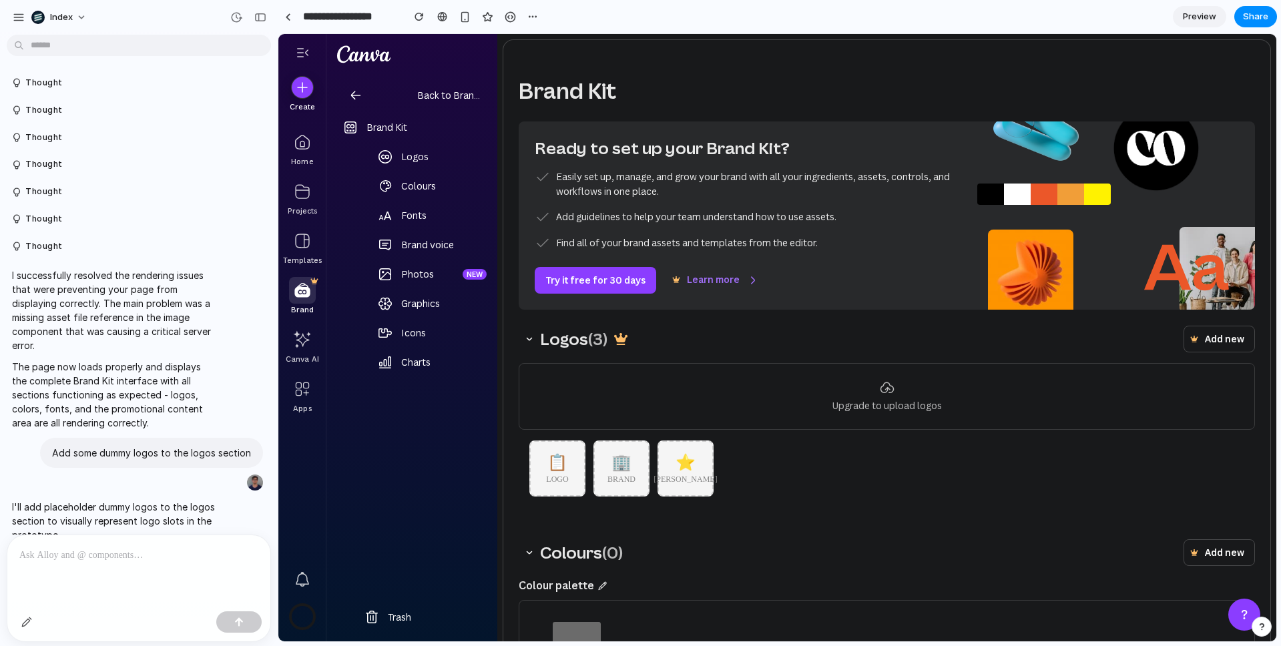
scroll to position [815, 0]
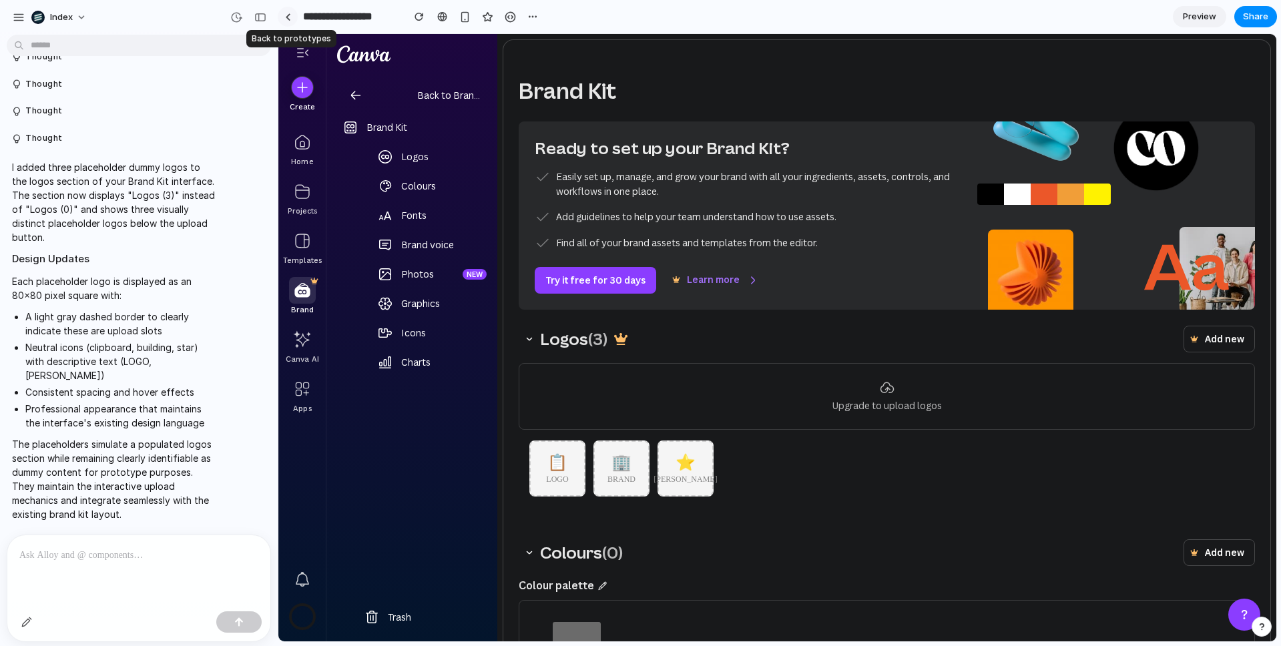
click at [286, 13] on div at bounding box center [288, 16] width 6 height 7
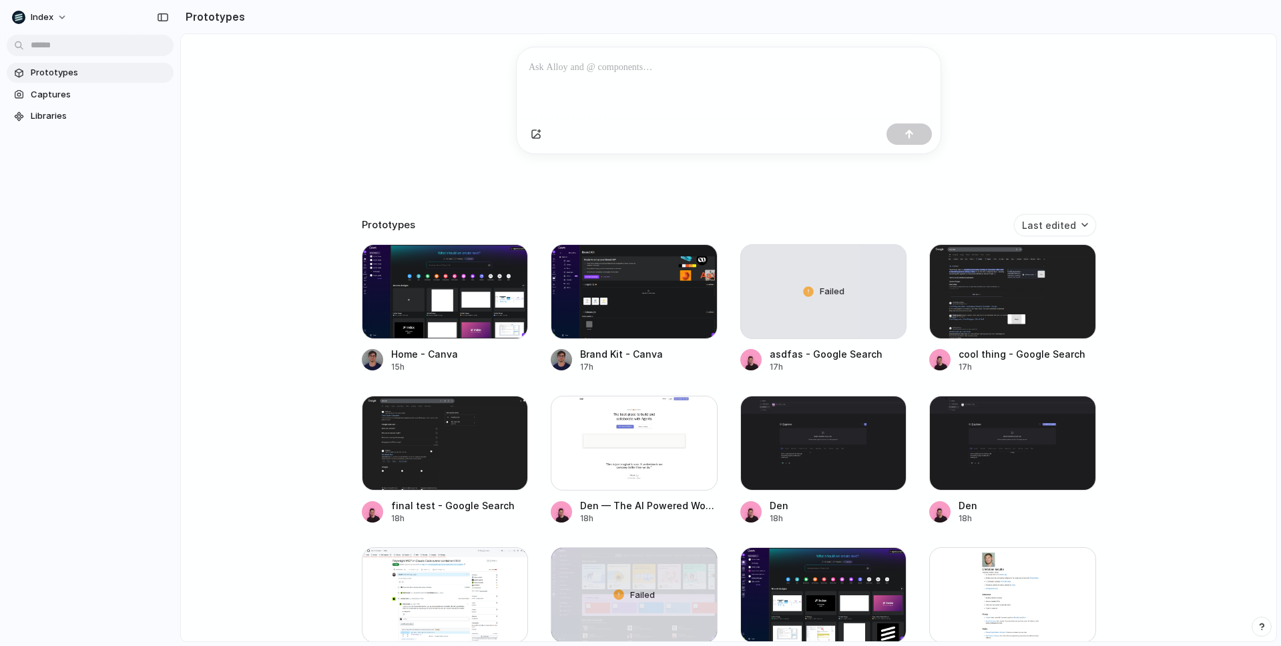
scroll to position [224, 0]
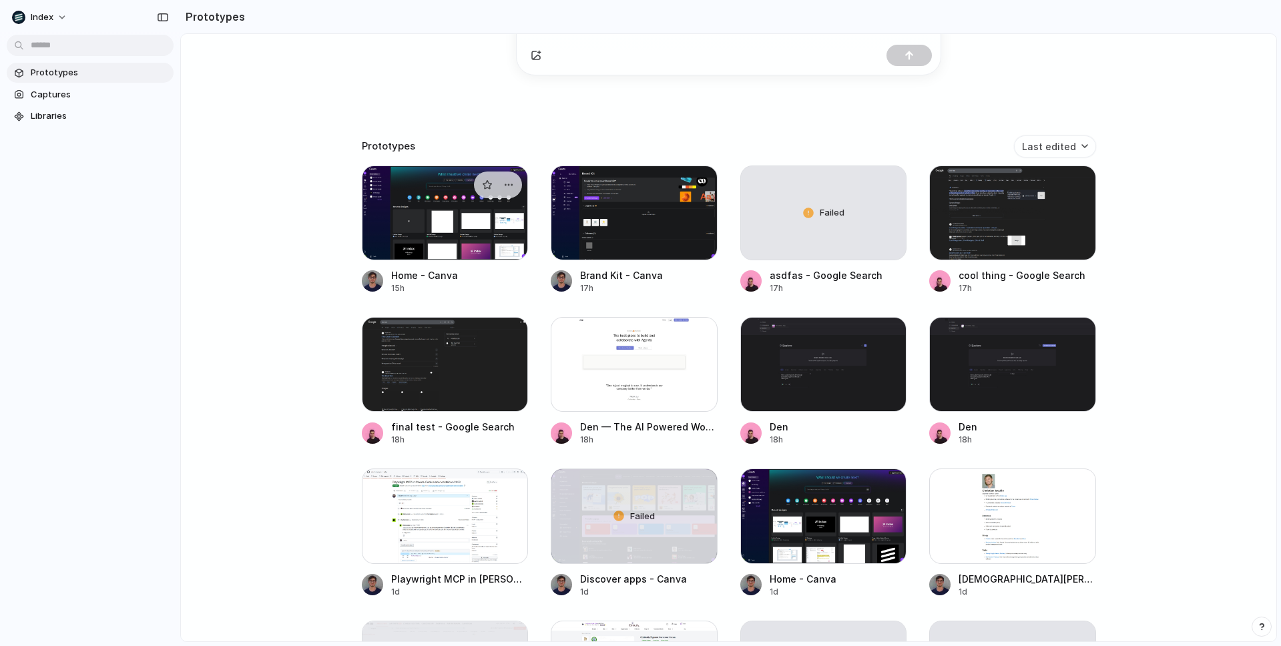
click at [435, 248] on div at bounding box center [445, 213] width 167 height 95
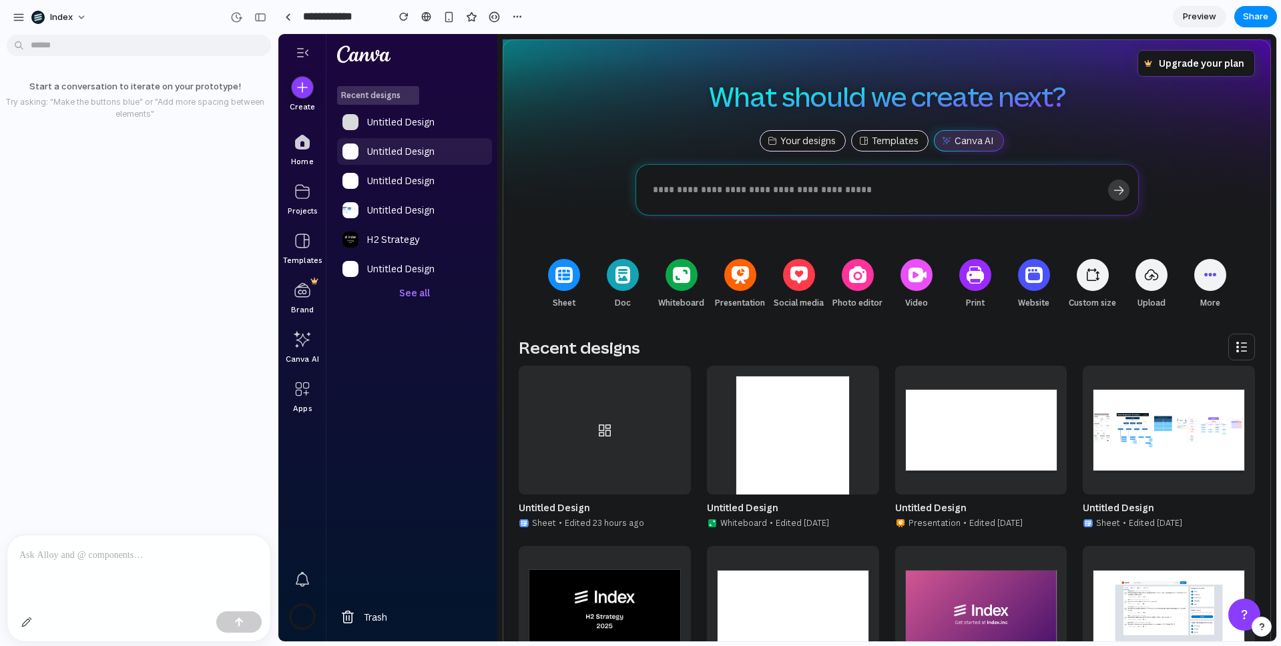
click at [383, 162] on link "Untitled Design" at bounding box center [414, 151] width 155 height 27
click at [280, 146] on nav "Create Home Projects Templates Brand Canva AI Apps" at bounding box center [302, 338] width 47 height 608
click at [311, 188] on div at bounding box center [302, 191] width 27 height 27
click at [303, 241] on div at bounding box center [302, 241] width 27 height 27
click at [311, 288] on div at bounding box center [302, 290] width 27 height 27
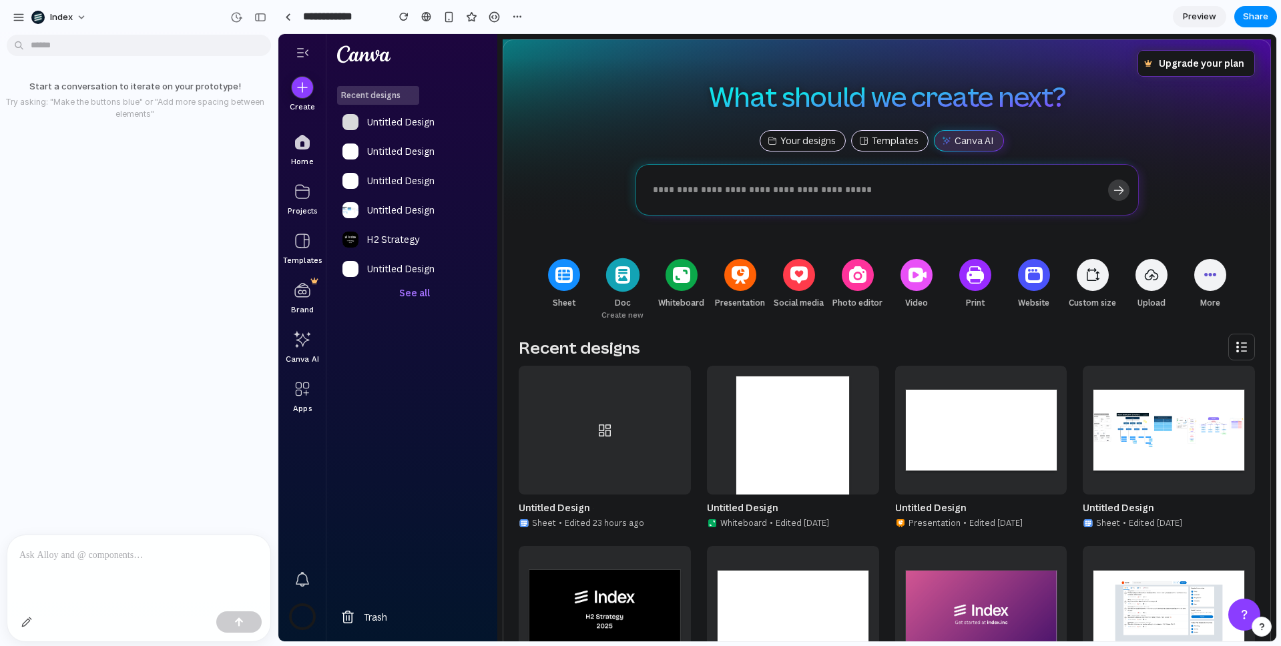
drag, startPoint x: 565, startPoint y: 278, endPoint x: 617, endPoint y: 280, distance: 52.1
click at [565, 279] on icon at bounding box center [564, 275] width 17 height 16
click at [620, 279] on icon at bounding box center [622, 274] width 21 height 21
click at [686, 276] on icon at bounding box center [681, 274] width 21 height 21
drag, startPoint x: 739, startPoint y: 280, endPoint x: 753, endPoint y: 282, distance: 14.2
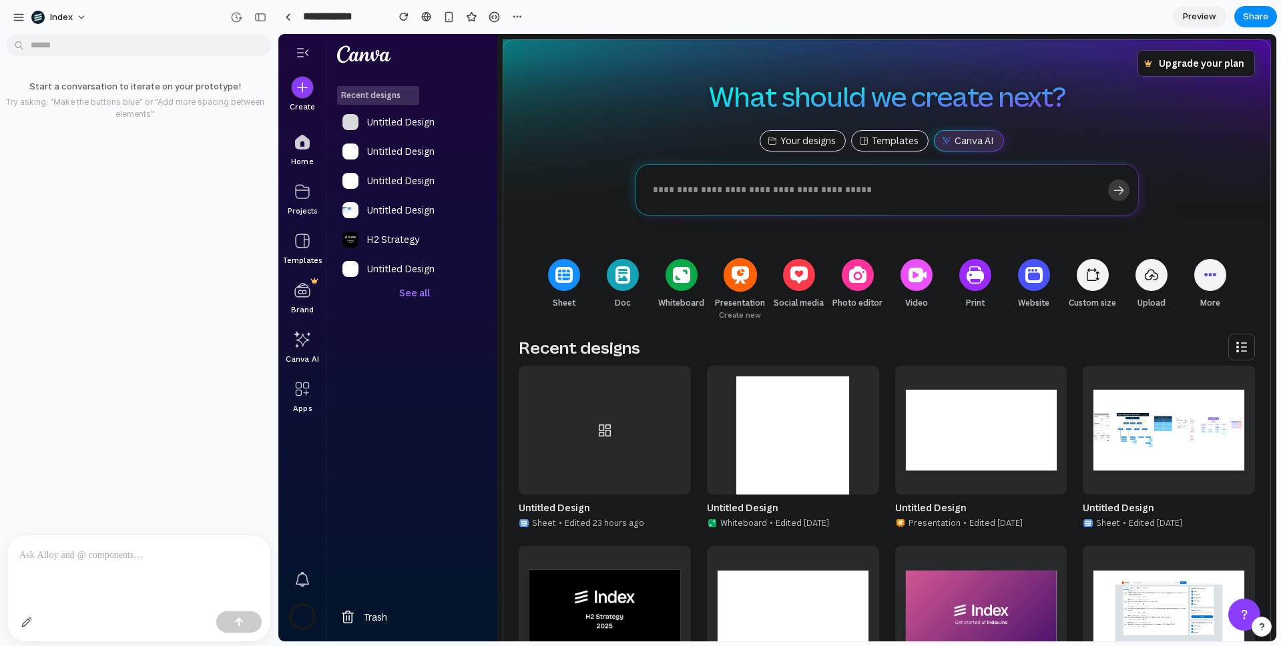
click at [739, 280] on icon at bounding box center [740, 274] width 21 height 21
click at [796, 280] on icon "button" at bounding box center [799, 274] width 17 height 17
click at [866, 277] on div "button" at bounding box center [857, 274] width 33 height 33
click at [929, 276] on div "Video See all" at bounding box center [916, 296] width 59 height 76
click at [982, 276] on div "button" at bounding box center [974, 274] width 33 height 33
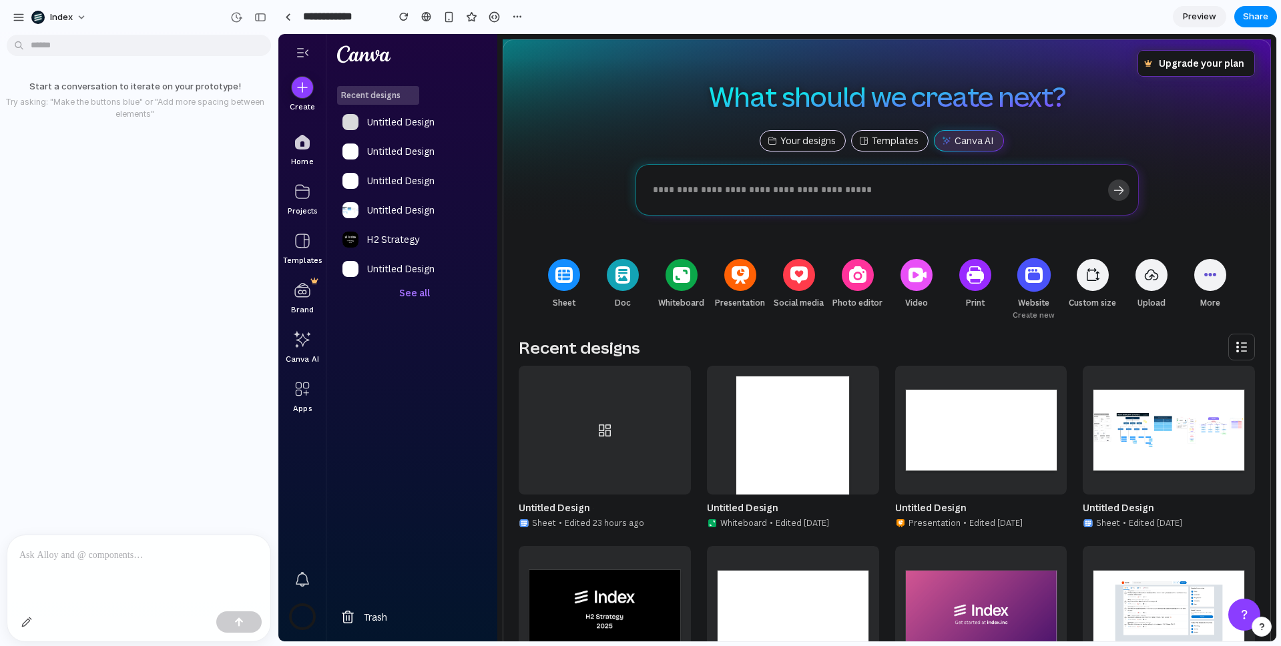
click at [1028, 274] on icon at bounding box center [1034, 274] width 21 height 21
click at [1087, 272] on div "button" at bounding box center [1093, 275] width 16 height 16
click at [1172, 271] on div "Upload Add media" at bounding box center [1152, 296] width 59 height 76
click at [1221, 270] on div "button" at bounding box center [1209, 274] width 33 height 33
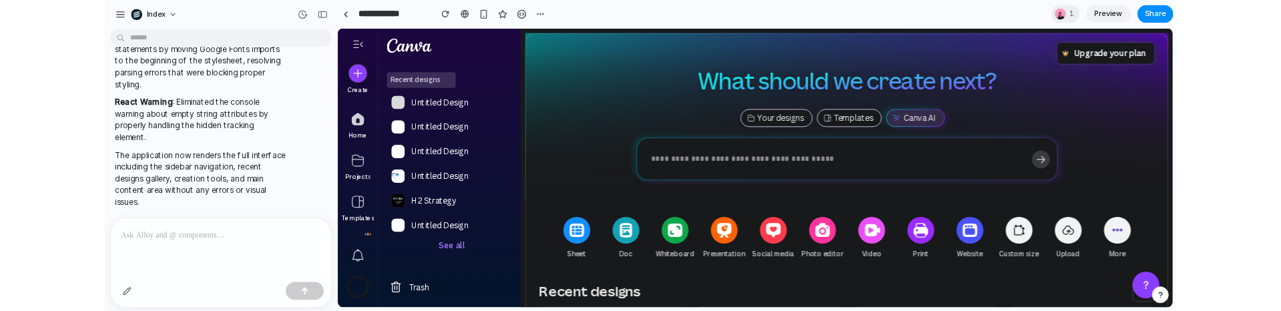
scroll to position [518, 0]
